Goal: Transaction & Acquisition: Purchase product/service

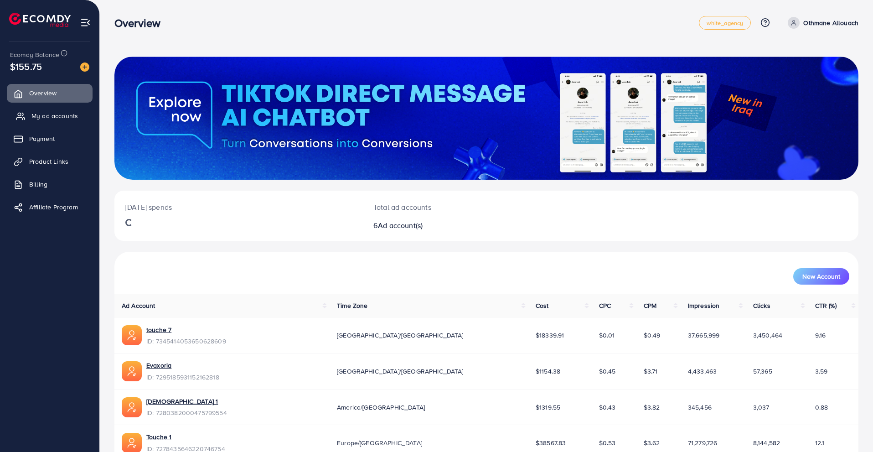
click at [77, 113] on span "My ad accounts" at bounding box center [54, 115] width 46 height 9
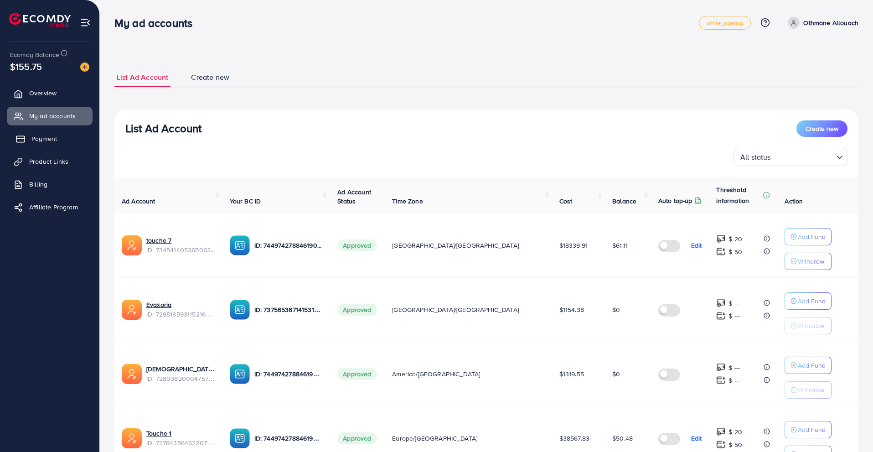
click at [58, 134] on link "Payment" at bounding box center [50, 138] width 86 height 18
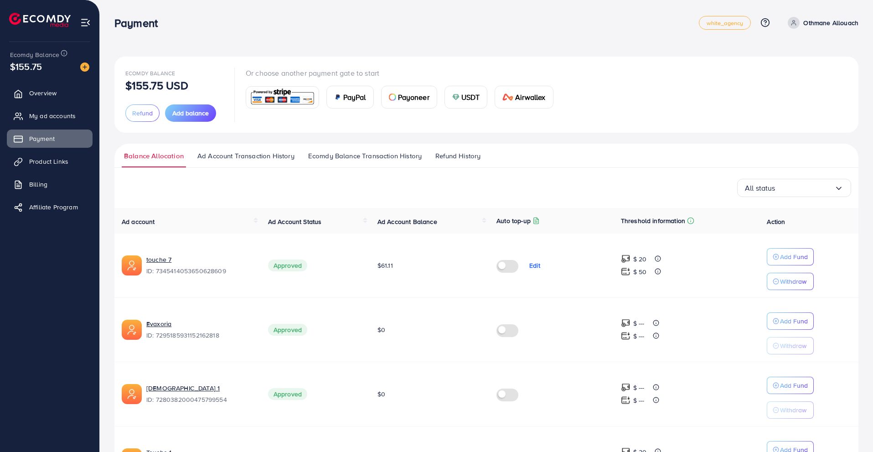
click at [331, 153] on span "Ecomdy Balance Transaction History" at bounding box center [365, 156] width 114 height 10
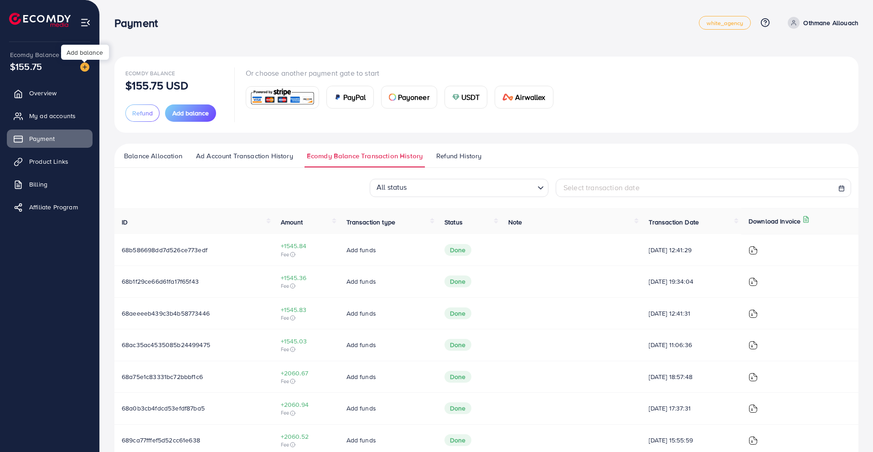
click at [86, 66] on img at bounding box center [84, 66] width 9 height 9
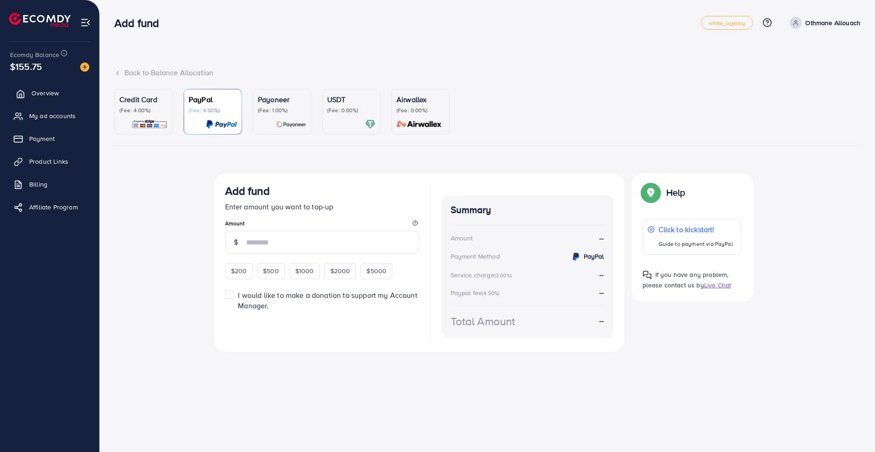
click at [53, 96] on span "Overview" at bounding box center [44, 92] width 27 height 9
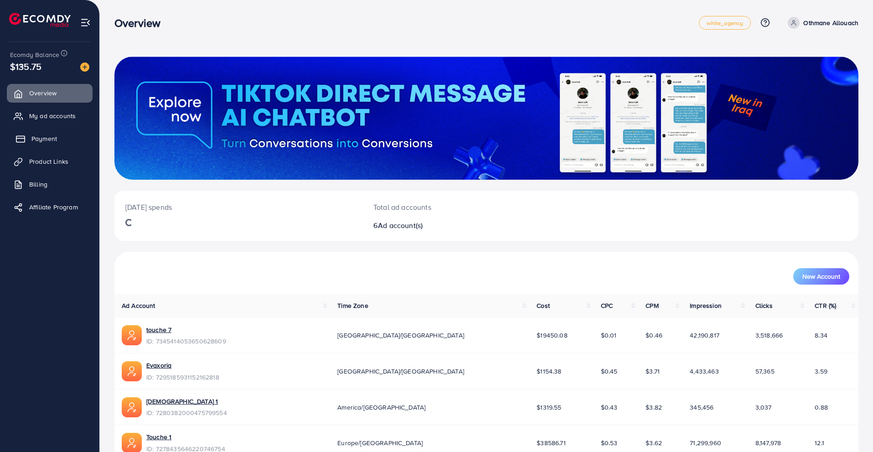
click at [77, 134] on link "Payment" at bounding box center [50, 138] width 86 height 18
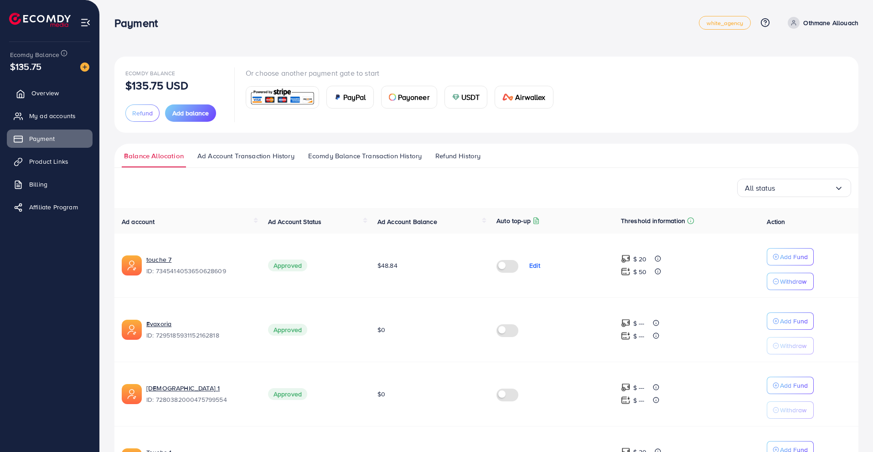
click at [66, 88] on link "Overview" at bounding box center [50, 93] width 86 height 18
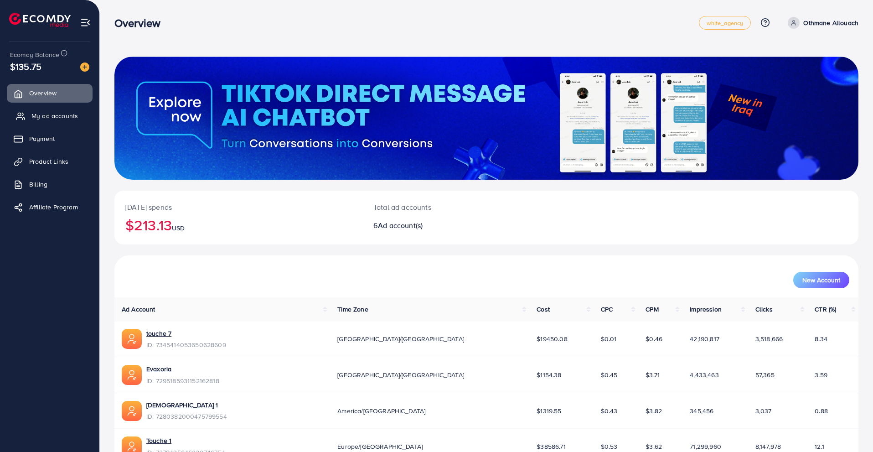
click at [78, 115] on link "My ad accounts" at bounding box center [50, 116] width 86 height 18
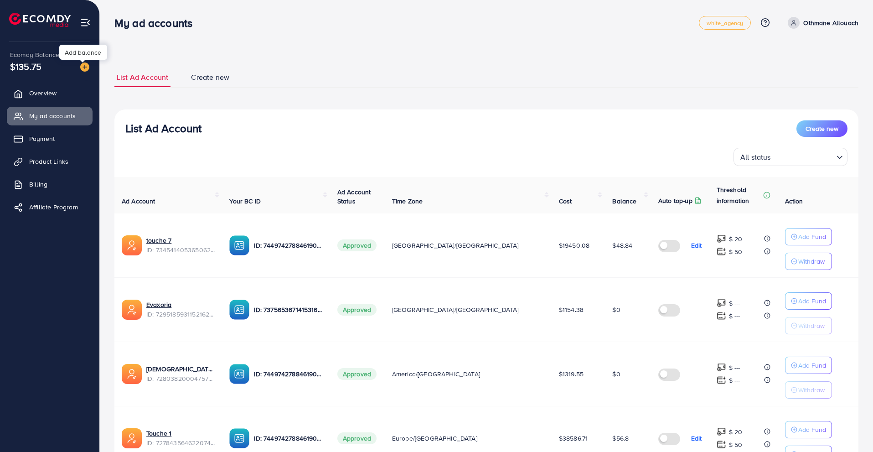
click at [83, 65] on img at bounding box center [84, 66] width 9 height 9
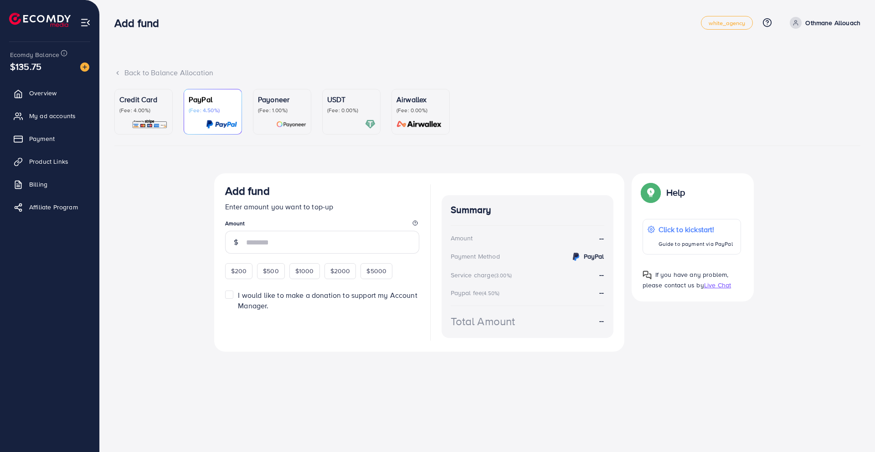
click at [336, 106] on div "USDT (Fee: 0.00%)" at bounding box center [351, 104] width 48 height 20
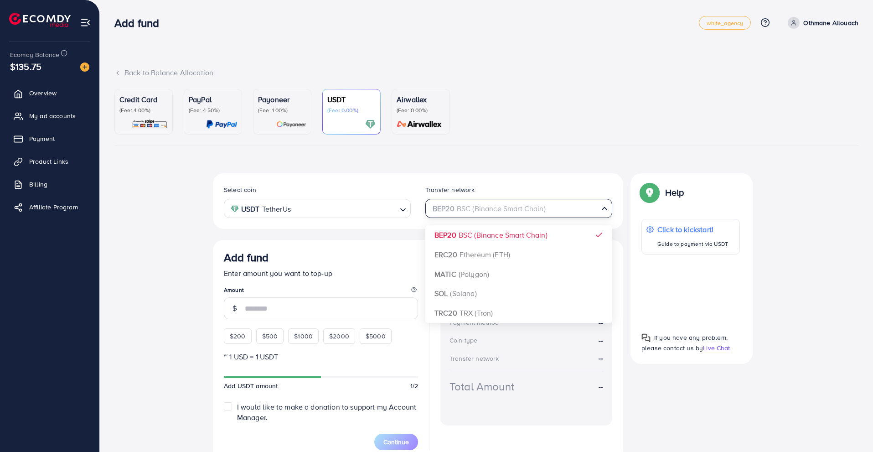
click at [435, 203] on div "BEP20 BSC (Binance Smart Chain)" at bounding box center [514, 208] width 170 height 16
click at [437, 310] on div "Select coin USDT TetherUs Loading... Transfer network BEP20 BSC (Binance Smart …" at bounding box center [418, 317] width 410 height 288
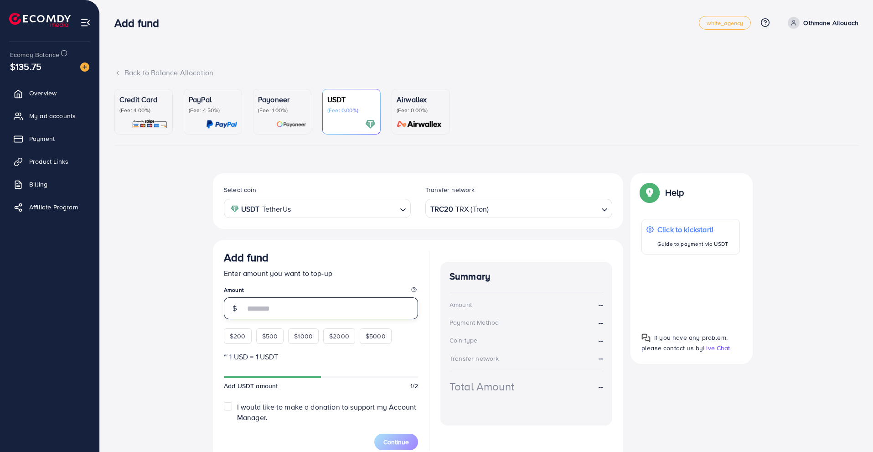
click at [325, 305] on input "number" at bounding box center [331, 308] width 173 height 22
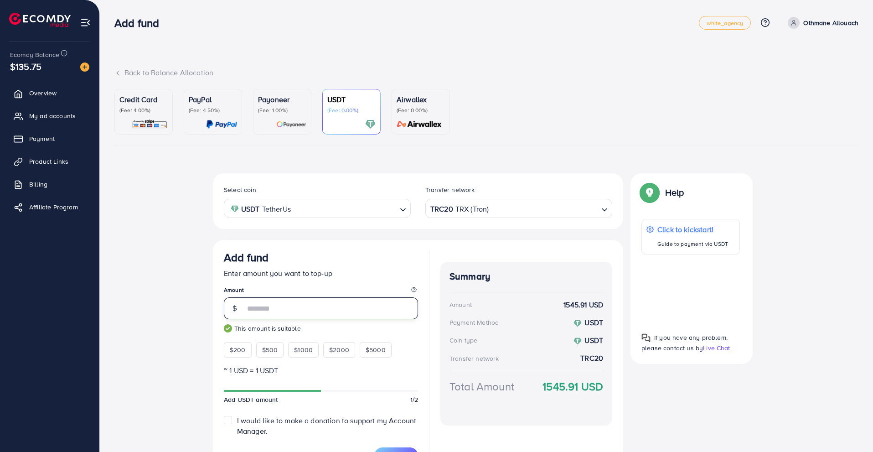
scroll to position [56, 0]
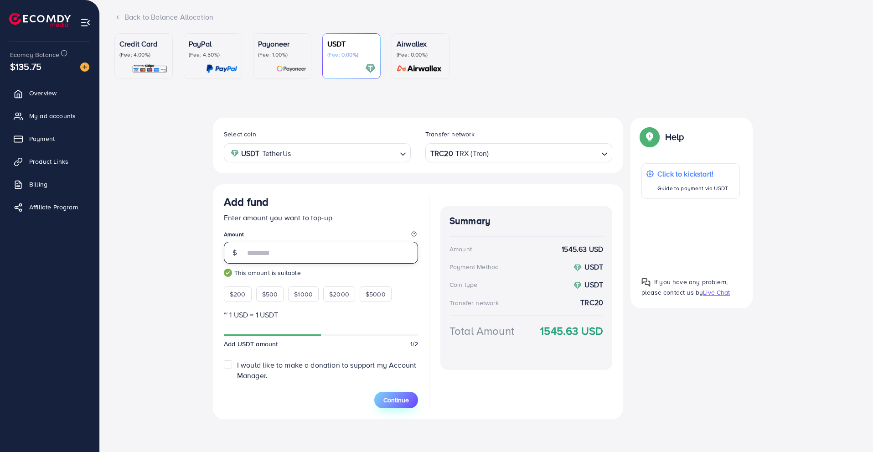
type input "****"
click at [384, 395] on span "Continue" at bounding box center [396, 399] width 26 height 9
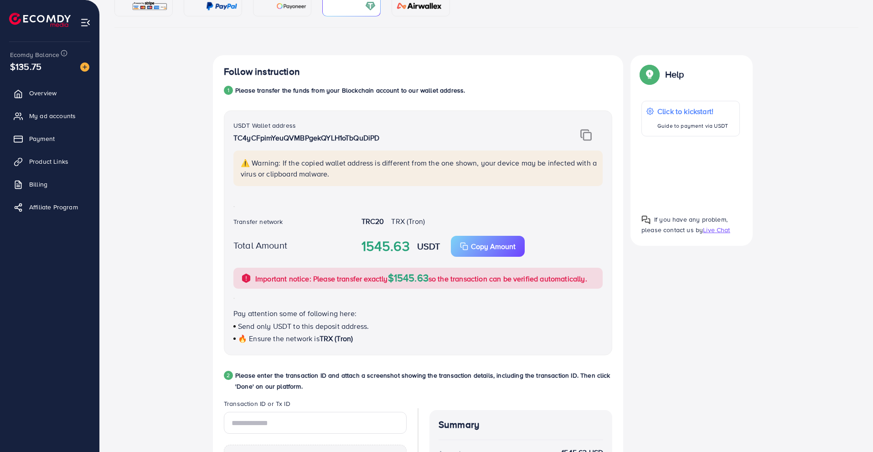
scroll to position [119, 0]
